Goal: Information Seeking & Learning: Learn about a topic

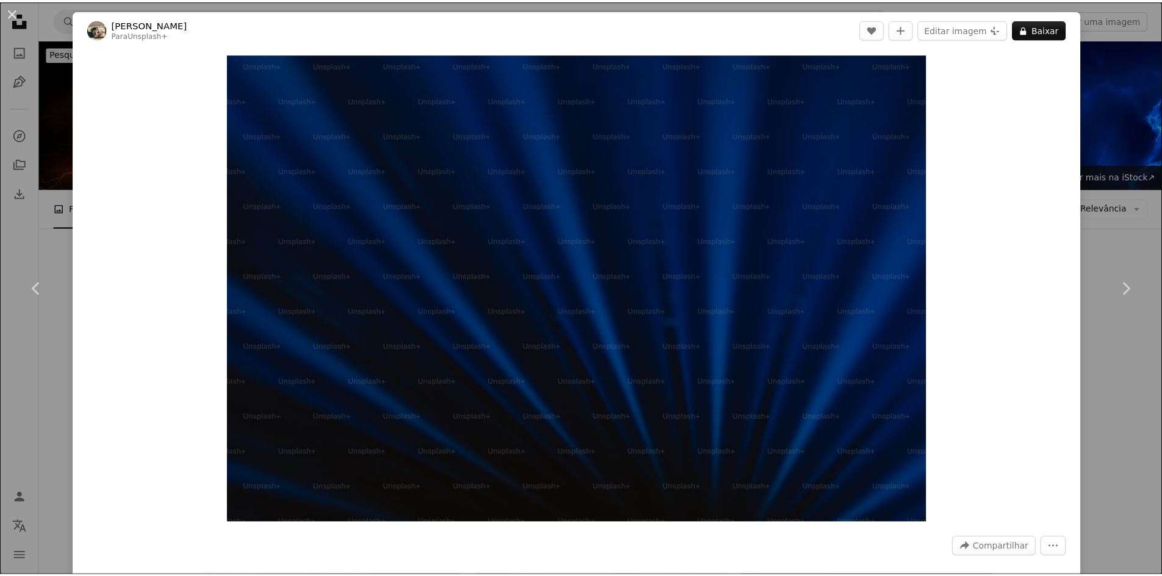
scroll to position [671, 0]
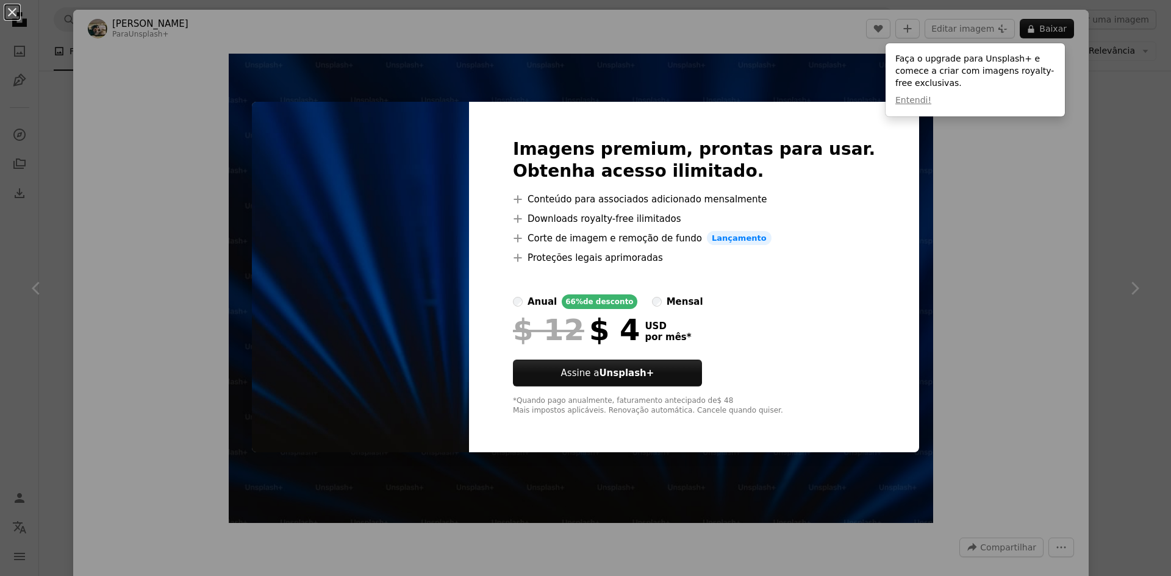
click at [983, 323] on div "An X shape Imagens premium, prontas para usar. Obtenha acesso ilimitado. A plus…" at bounding box center [585, 288] width 1171 height 576
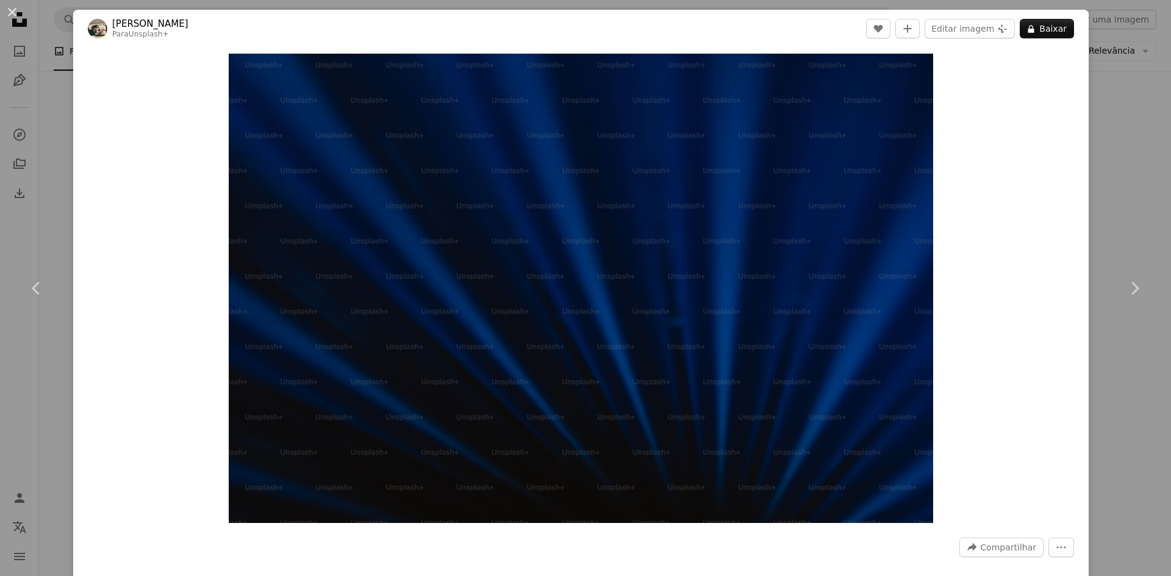
click at [1002, 318] on div "Zoom in" at bounding box center [580, 289] width 1015 height 482
click at [1116, 306] on link "Chevron right" at bounding box center [1134, 288] width 73 height 117
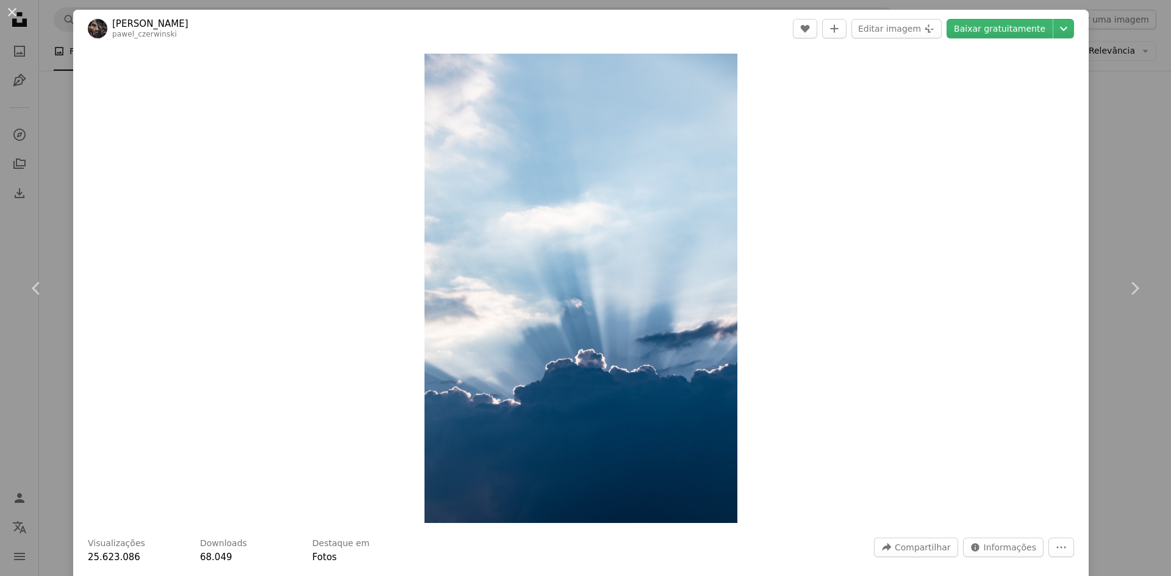
click at [1118, 99] on div "An X shape Chevron left Chevron right [PERSON_NAME] pawel_czerwinski A heart A …" at bounding box center [585, 288] width 1171 height 576
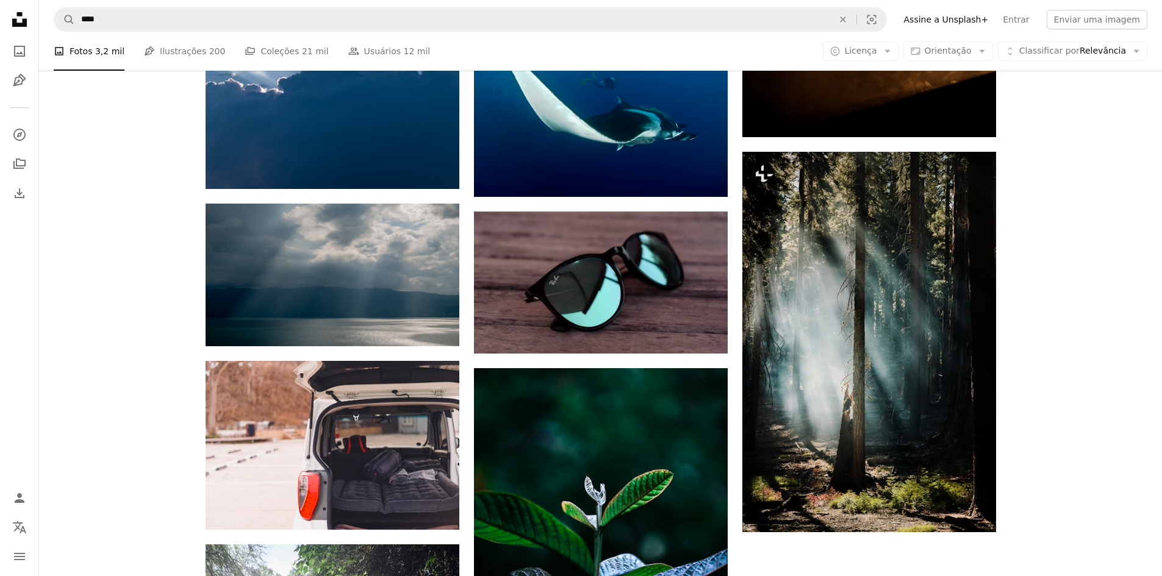
scroll to position [1280, 0]
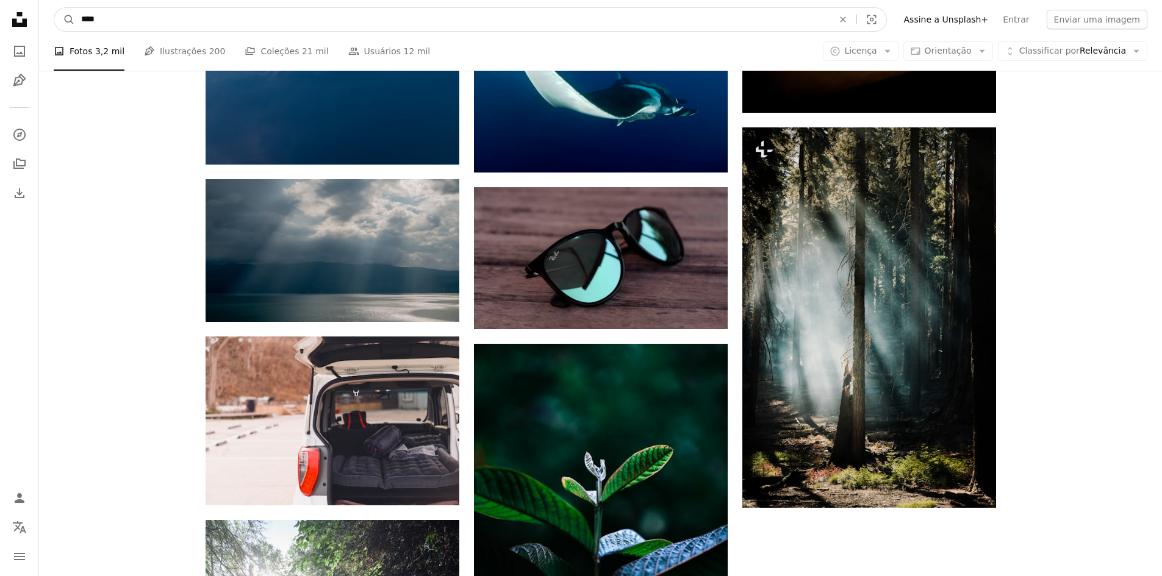
click at [270, 14] on input "****" at bounding box center [452, 19] width 754 height 23
type input "*****"
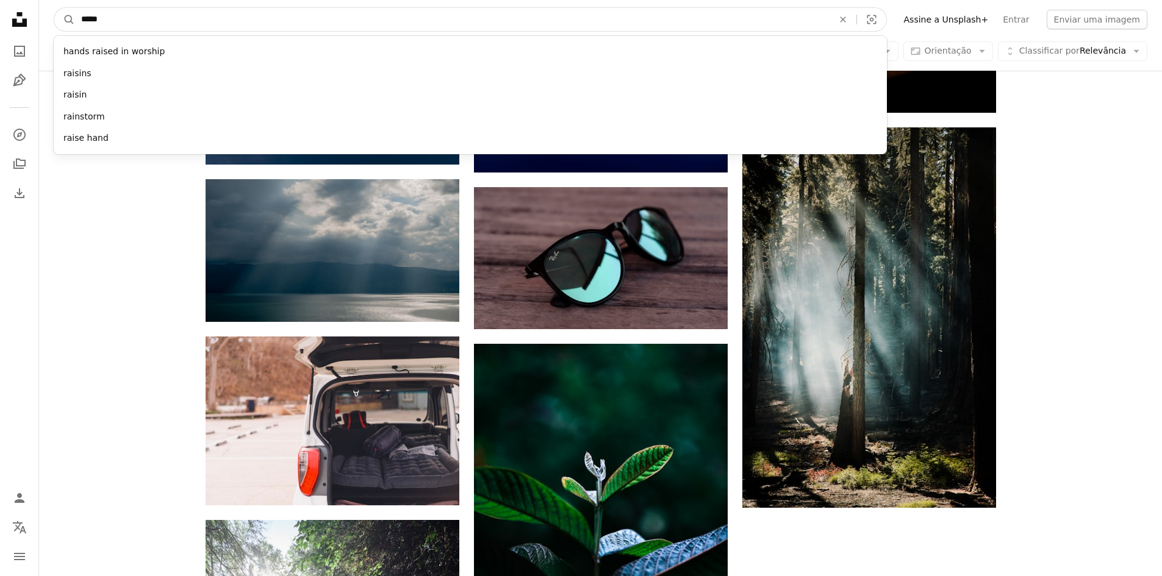
click button "A magnifying glass" at bounding box center [64, 19] width 21 height 23
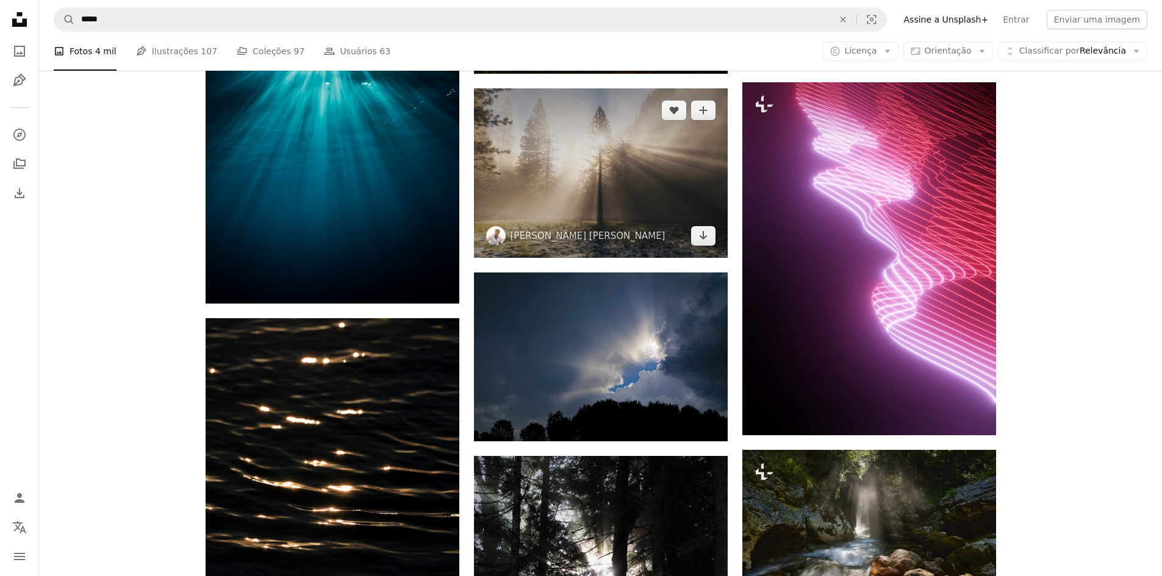
scroll to position [610, 0]
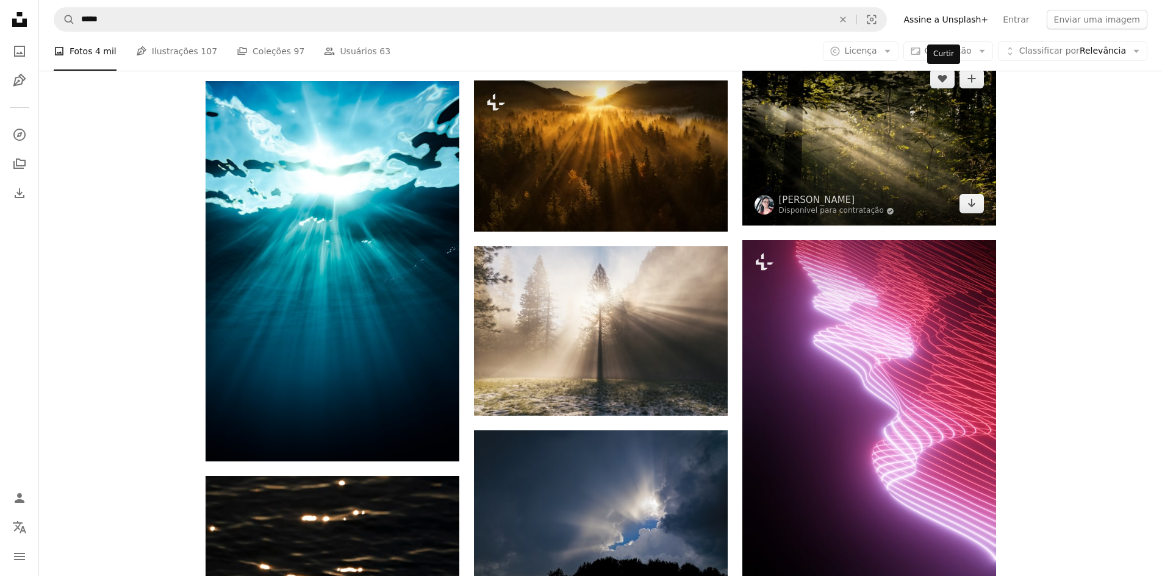
click at [947, 59] on div "Curtir" at bounding box center [943, 55] width 33 height 20
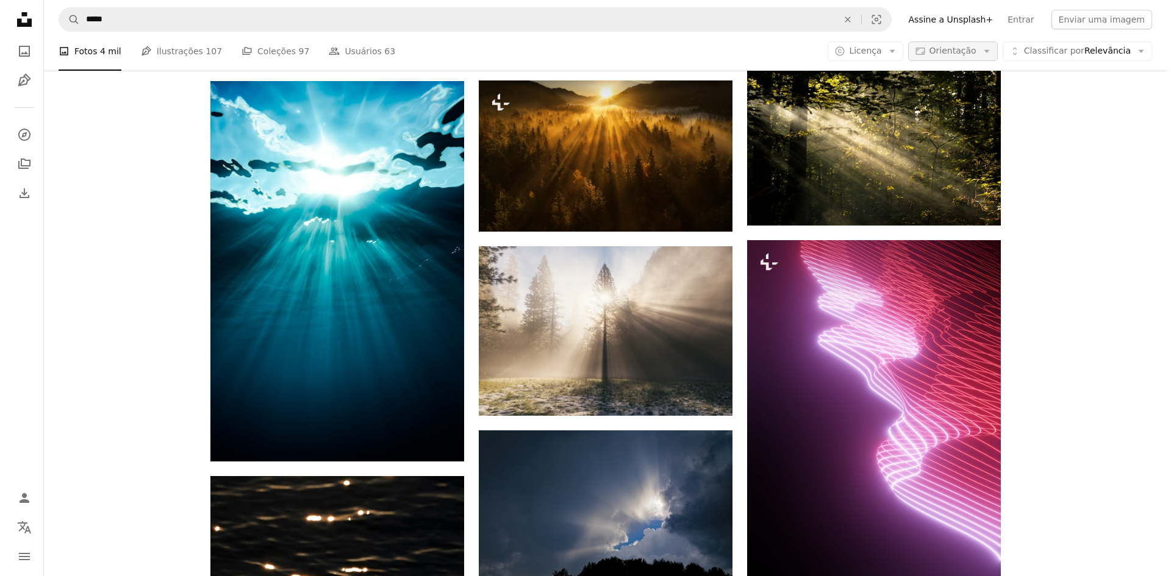
scroll to position [0, 0]
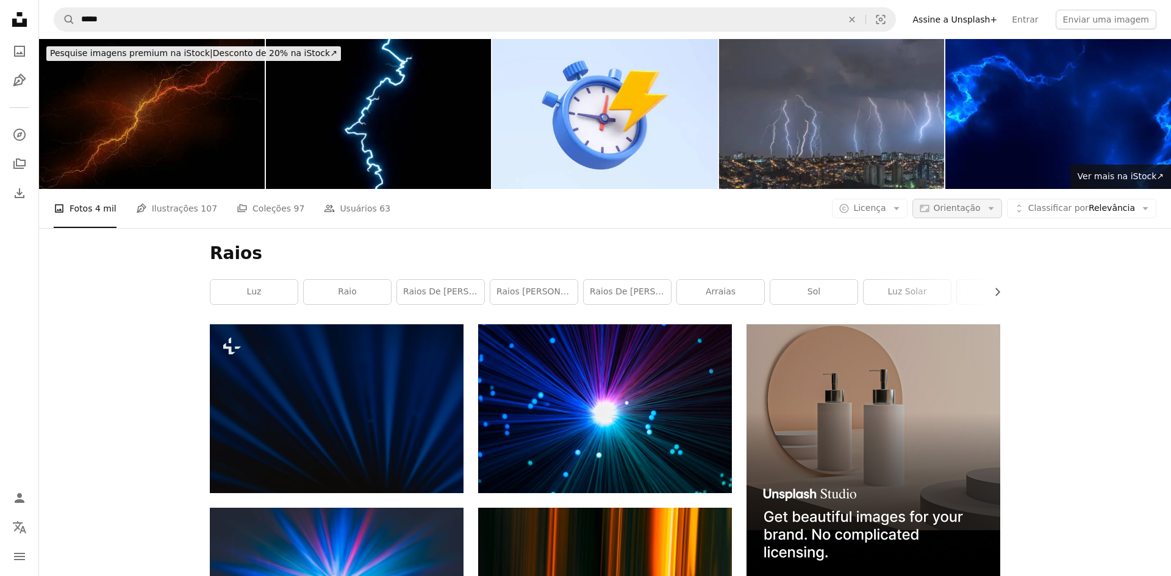
click at [957, 203] on span "Orientação" at bounding box center [956, 208] width 47 height 10
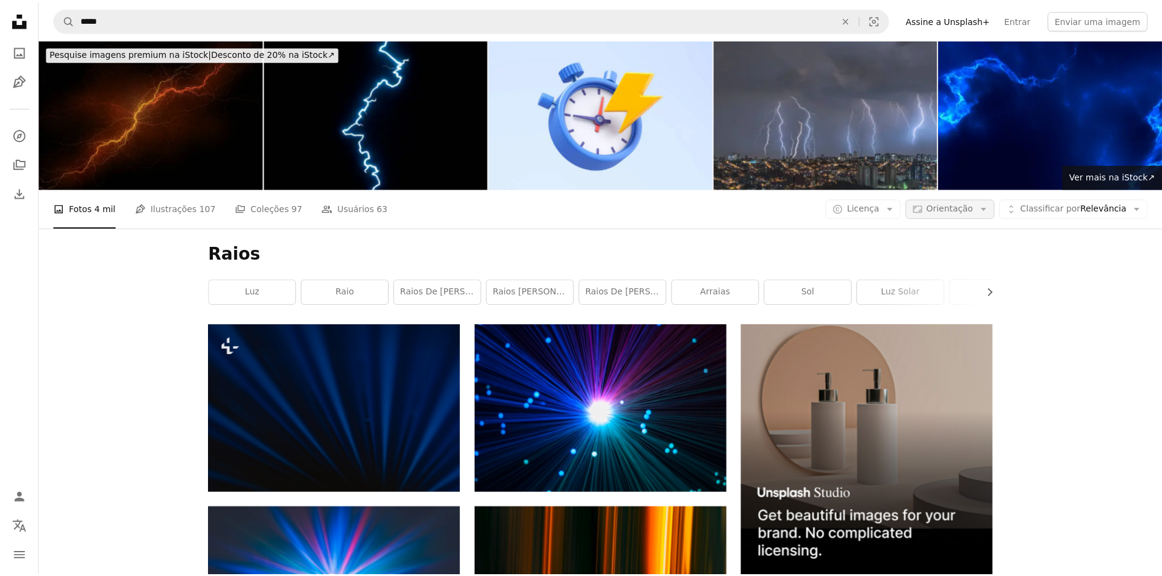
scroll to position [610, 0]
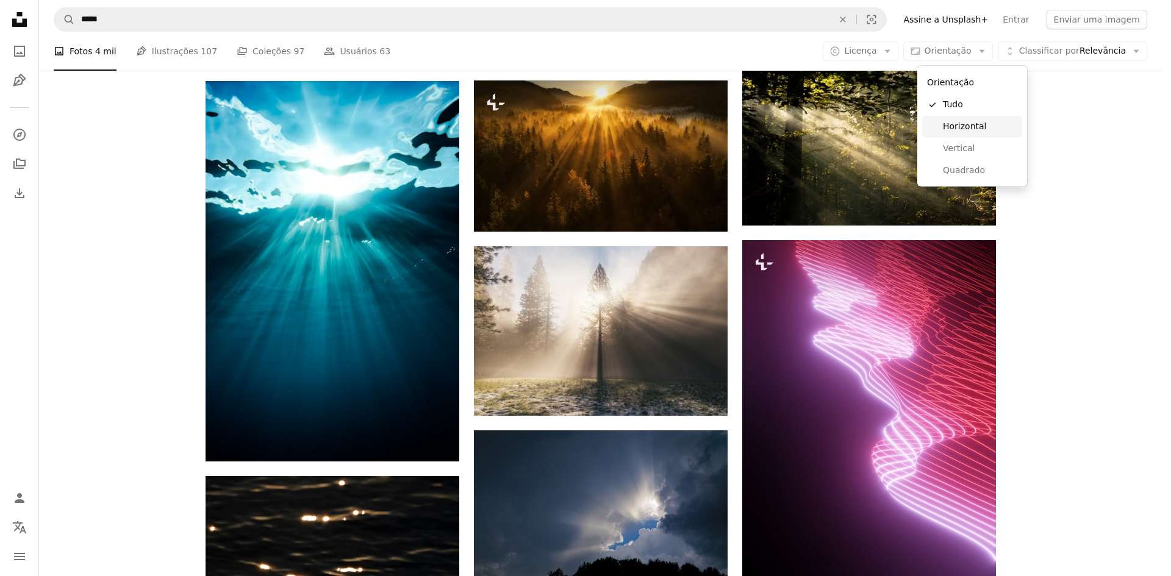
click at [969, 125] on span "Horizontal" at bounding box center [980, 127] width 74 height 12
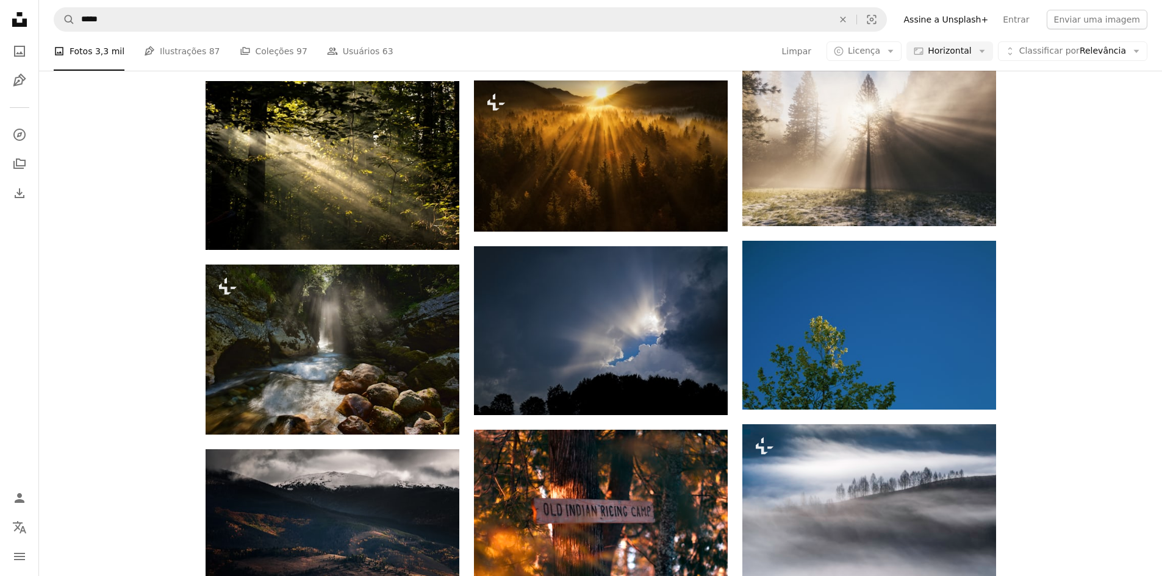
scroll to position [1585, 0]
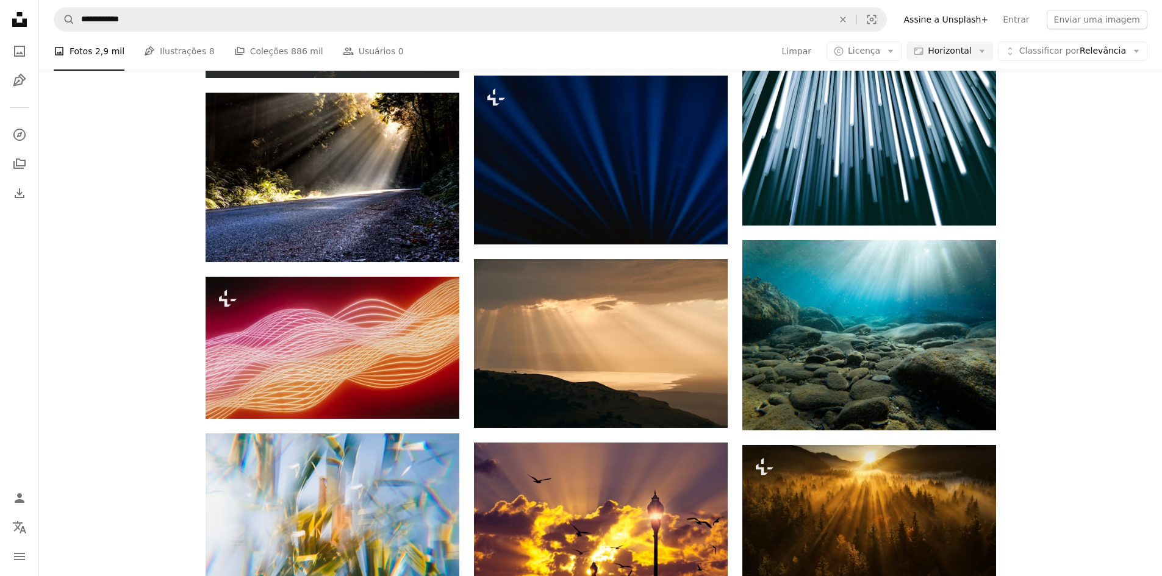
scroll to position [427, 0]
